Goal: Information Seeking & Learning: Understand process/instructions

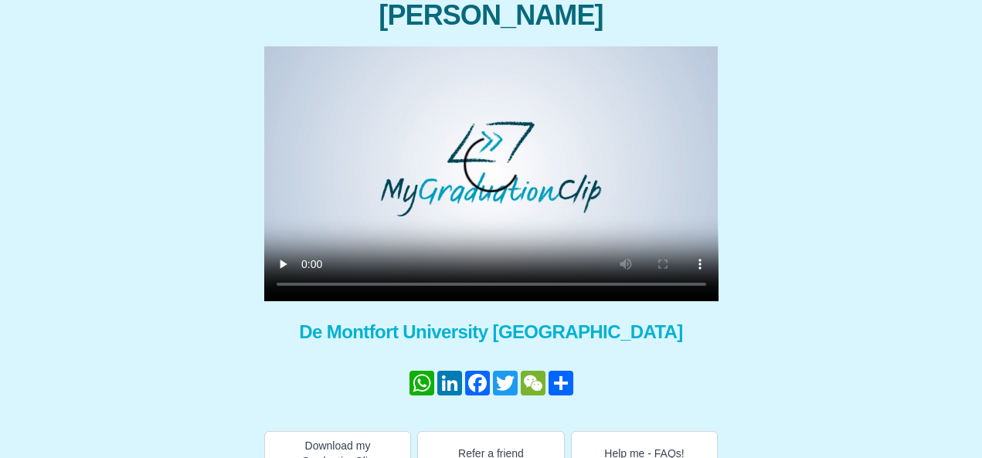
scroll to position [218, 0]
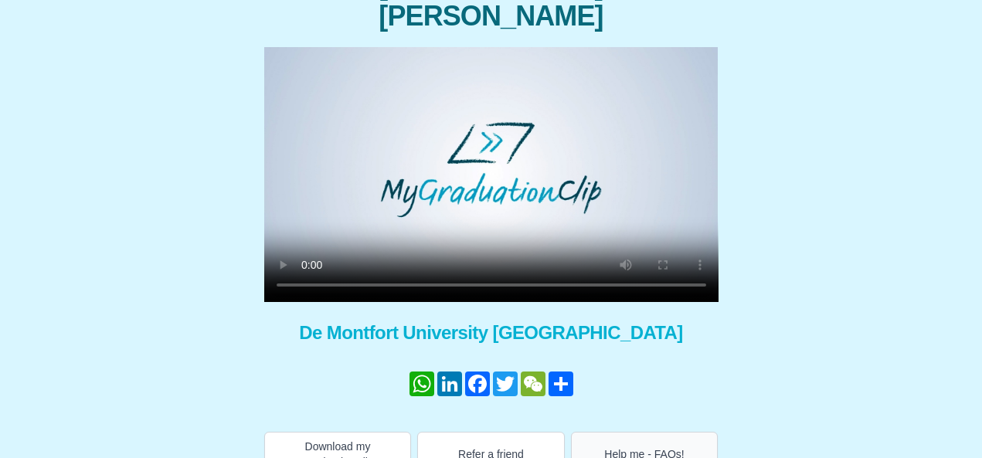
click at [611, 432] on button "Help me - FAQs!" at bounding box center [645, 454] width 148 height 45
click at [308, 258] on video at bounding box center [491, 174] width 454 height 255
click at [308, 252] on video at bounding box center [491, 174] width 454 height 255
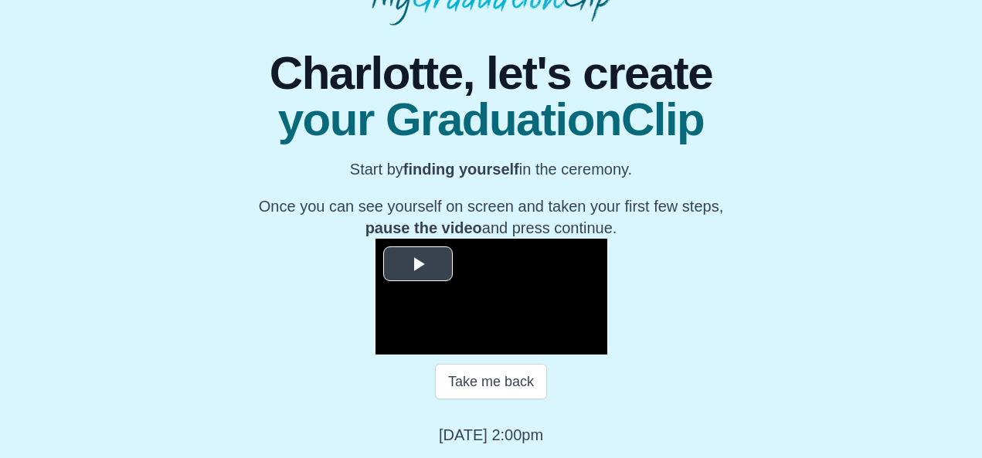
scroll to position [252, 0]
click at [418, 263] on span "Video Player" at bounding box center [418, 263] width 0 height 0
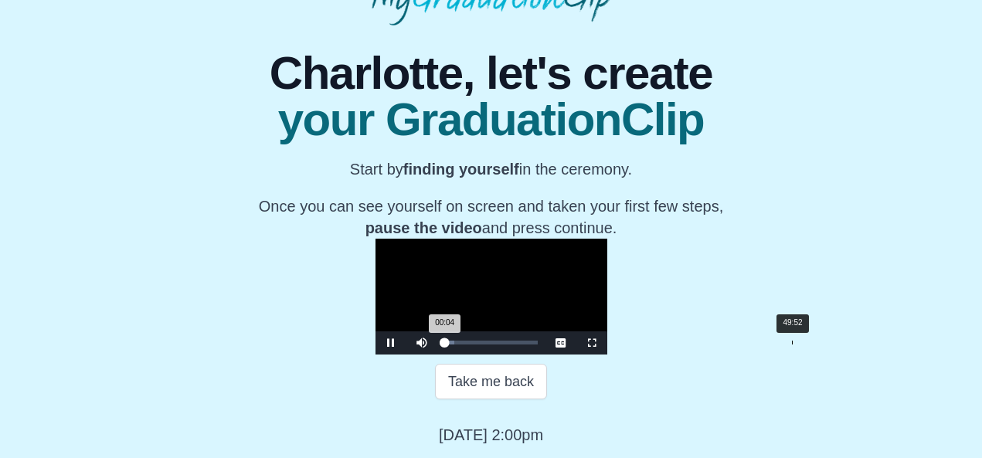
click at [538, 344] on div "Loaded : 0% 49:52 00:04 Progress : 0%" at bounding box center [491, 343] width 93 height 4
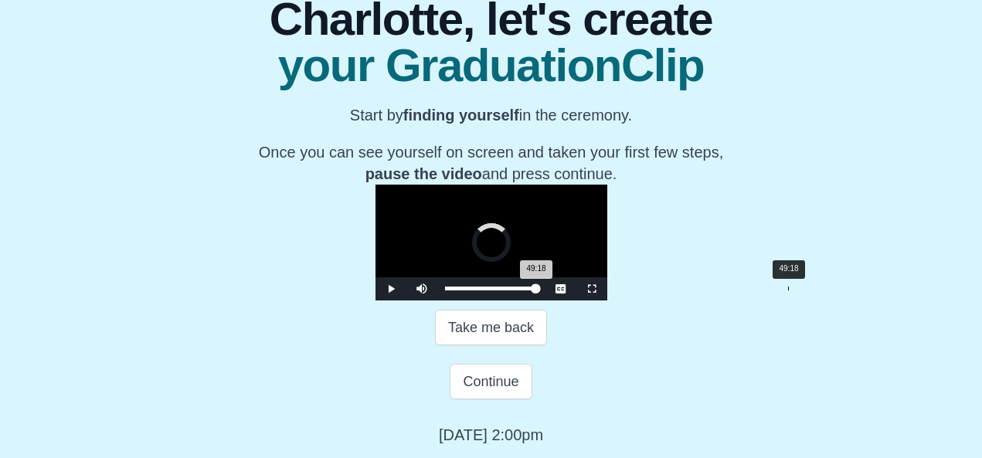
click at [537, 290] on div "49:18 Progress : 0%" at bounding box center [491, 289] width 92 height 4
click at [391, 289] on span "Video Player" at bounding box center [391, 289] width 0 height 0
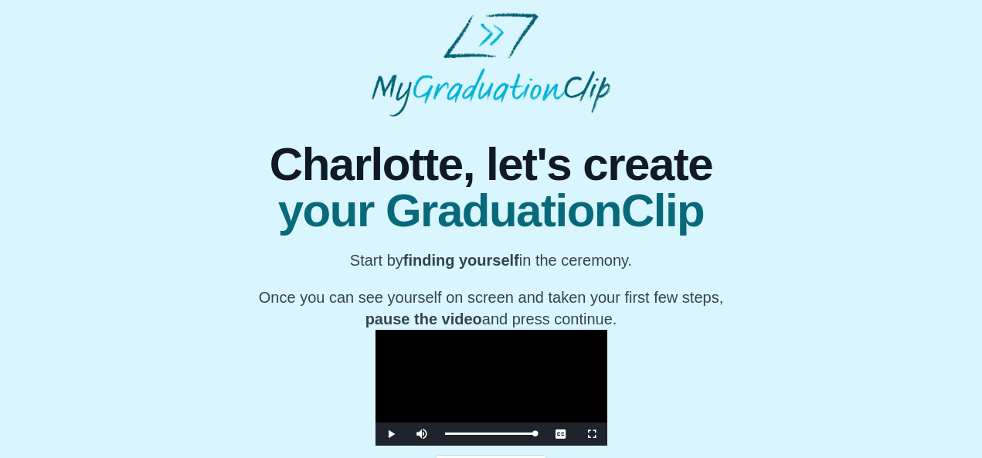
scroll to position [49, 0]
